Goal: Check status: Check status

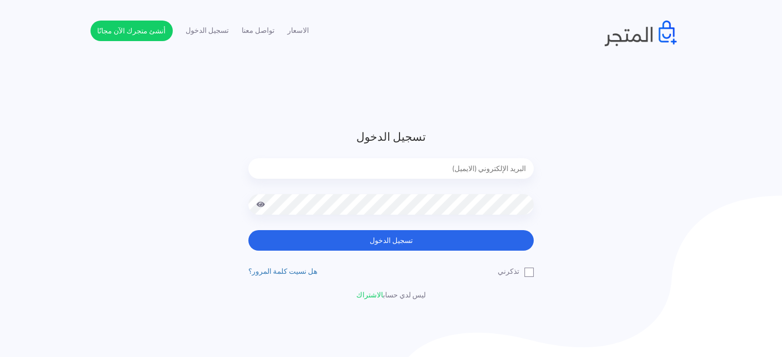
click at [482, 167] on input "email" at bounding box center [390, 168] width 285 height 21
type input "[EMAIL_ADDRESS][DOMAIN_NAME]"
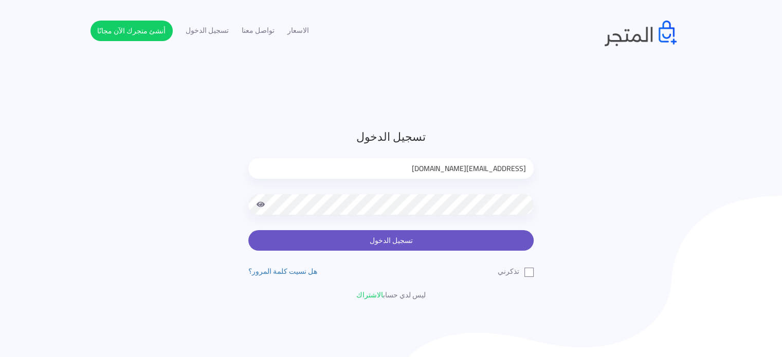
click at [357, 237] on button "تسجيل الدخول" at bounding box center [390, 240] width 285 height 21
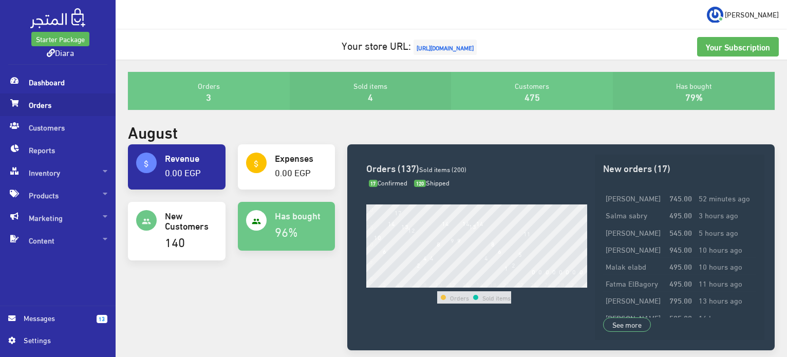
click at [60, 107] on span "Orders" at bounding box center [57, 105] width 99 height 23
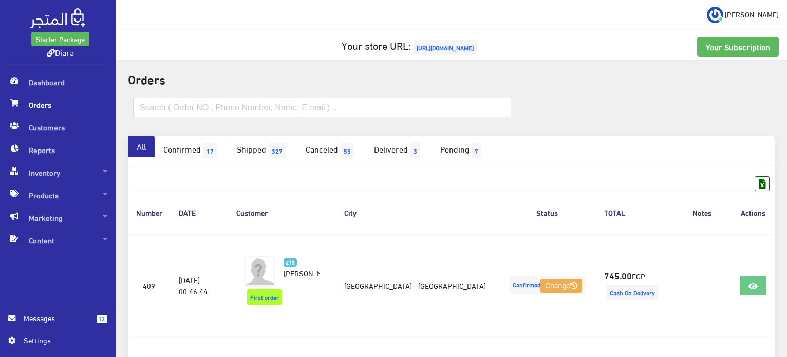
click at [189, 146] on link "Confirmed 17" at bounding box center [191, 151] width 73 height 30
